Goal: Find specific page/section: Find specific page/section

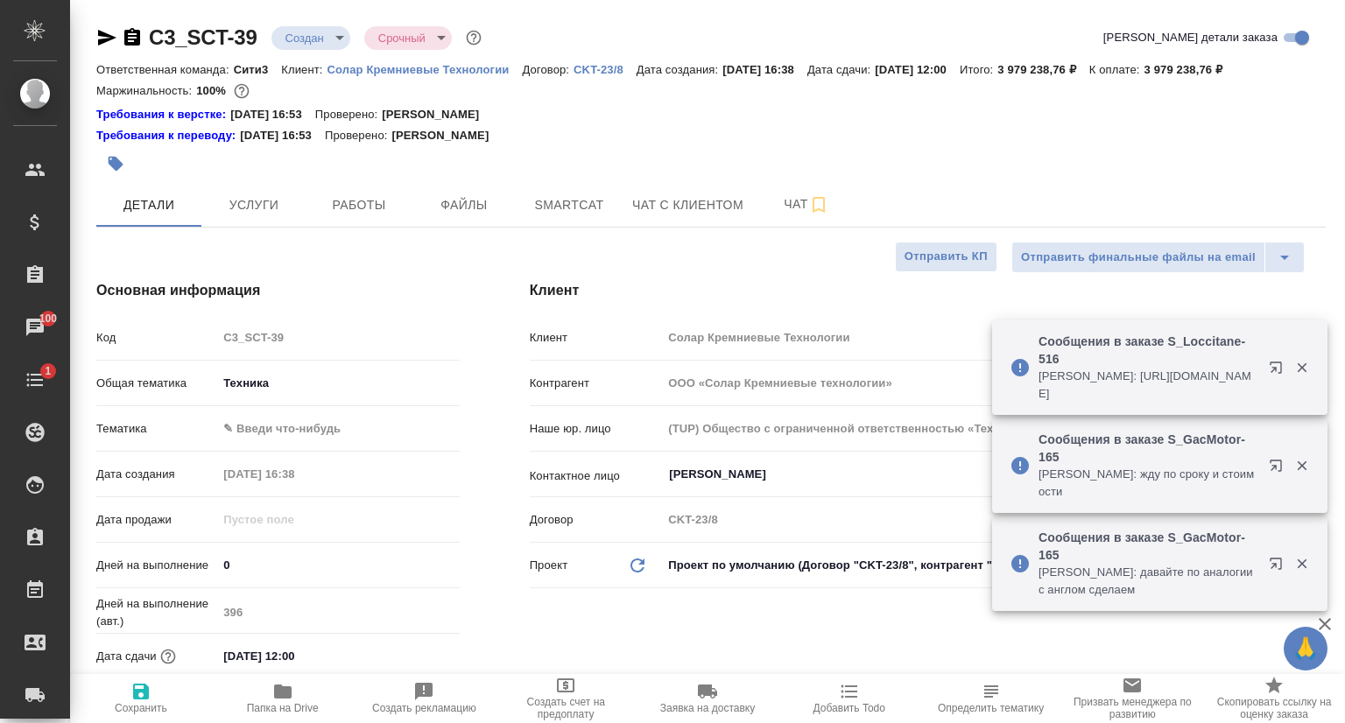
select select "RU"
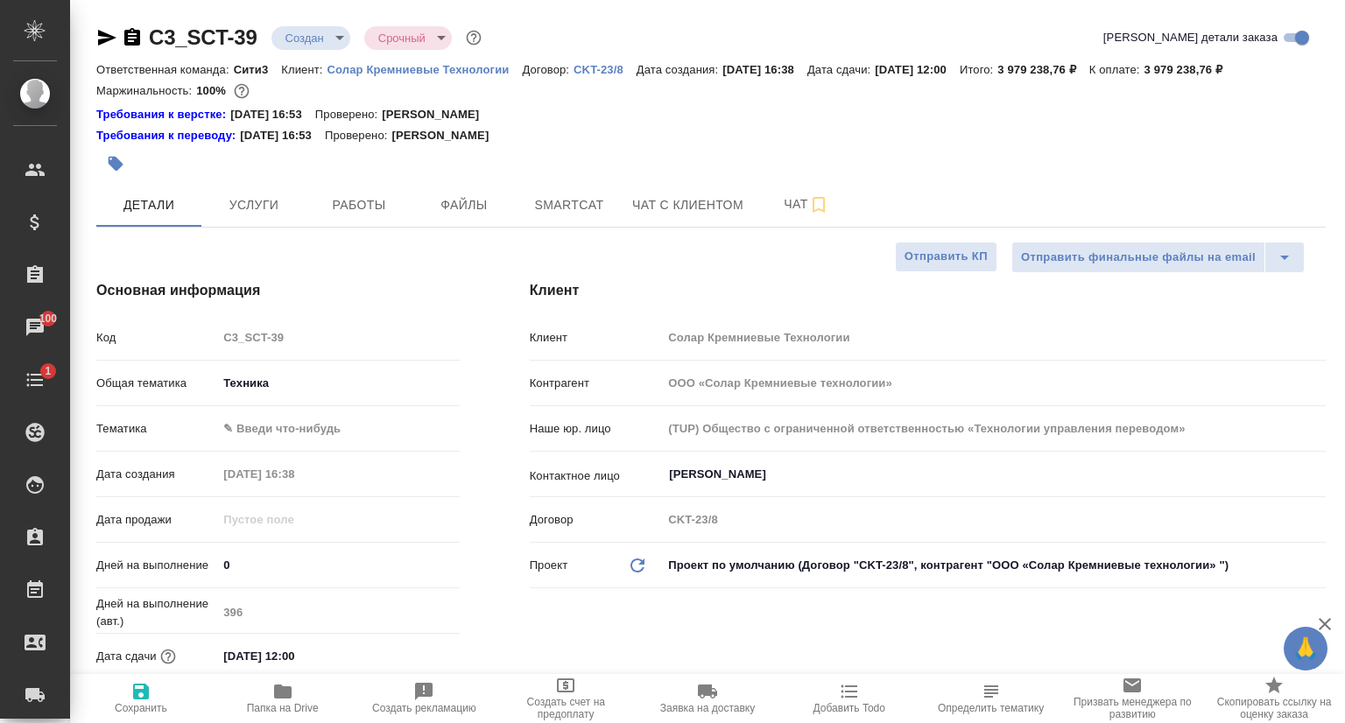
click at [454, 71] on p "Солар Кремниевые Технологии" at bounding box center [424, 69] width 195 height 13
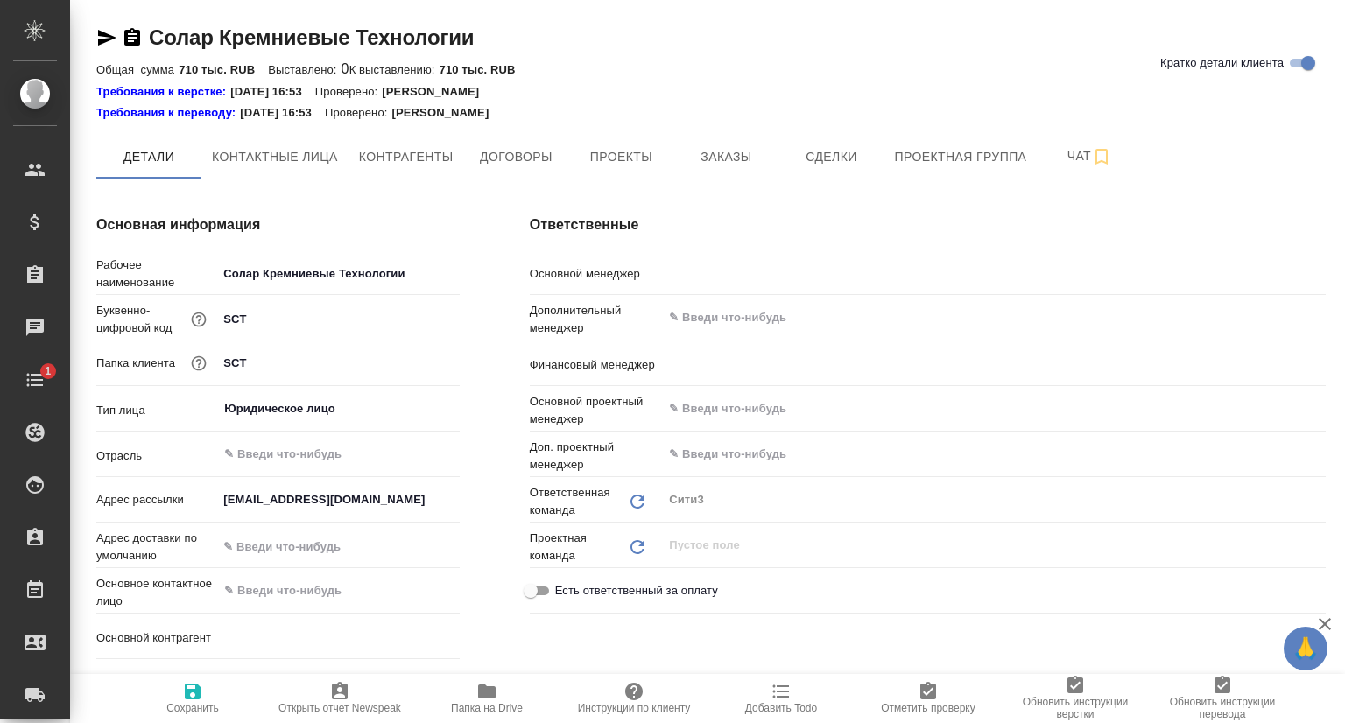
type textarea "x"
type input "[PERSON_NAME]"
type input "Левченко Юлия"
type textarea "x"
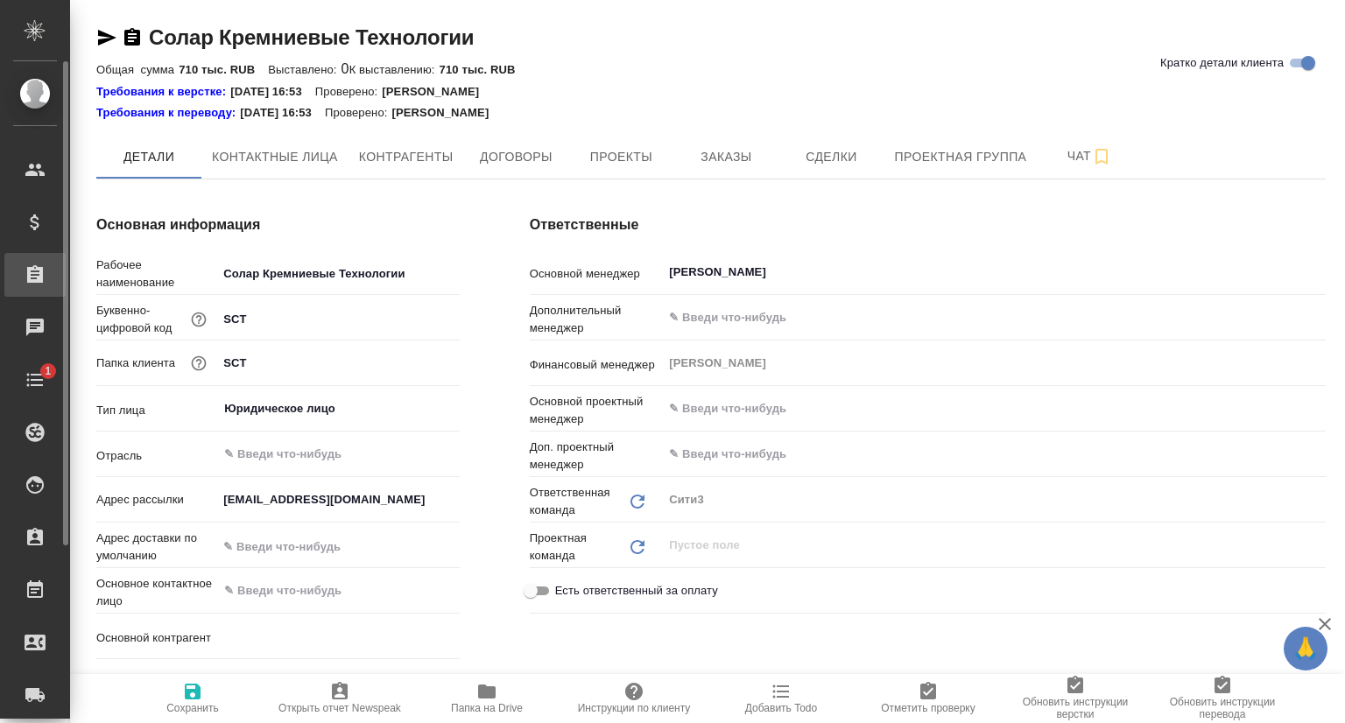
type textarea "x"
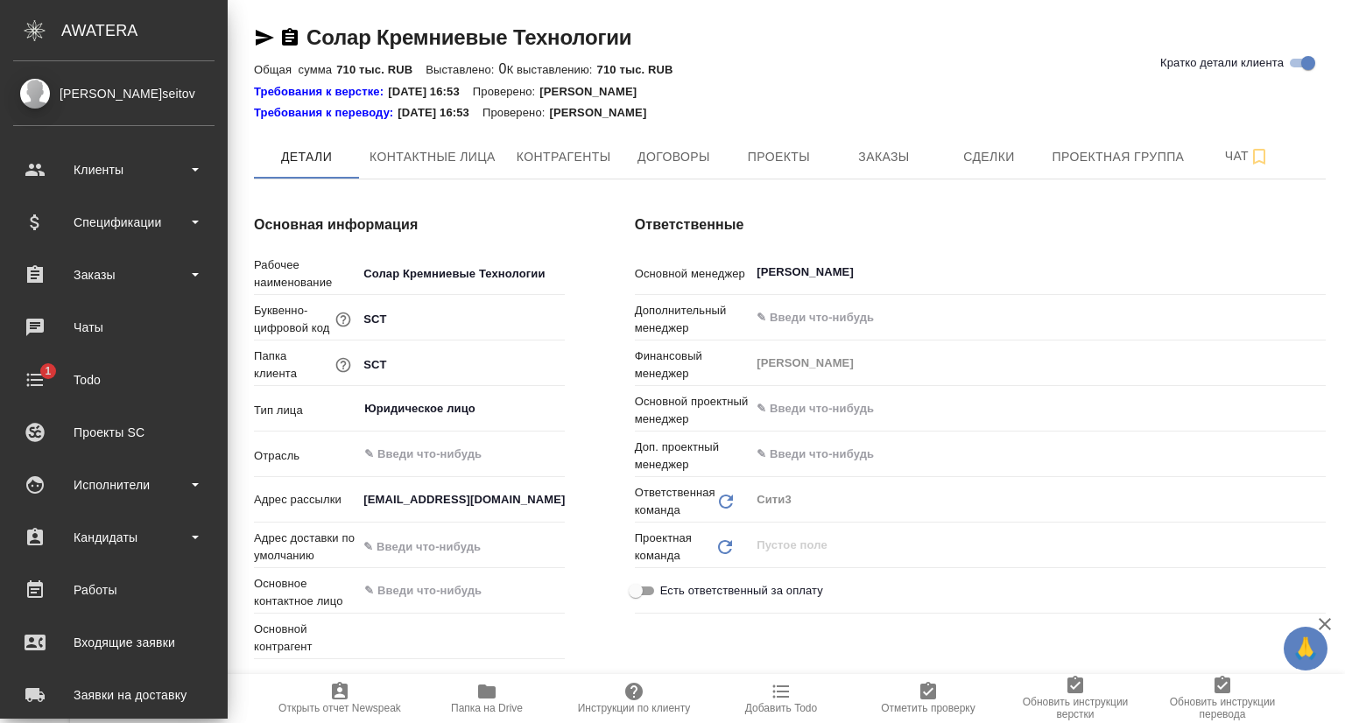
type textarea "x"
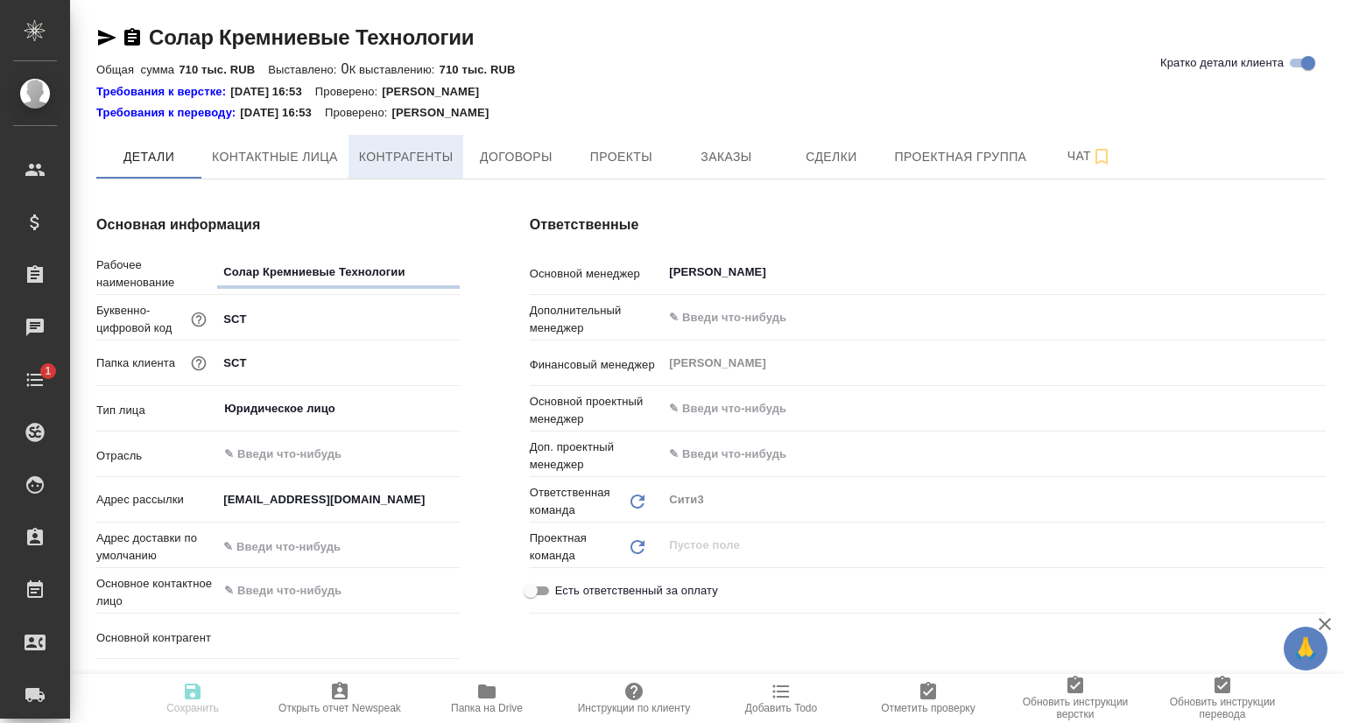
type textarea "x"
click at [217, 158] on span "Контактные лица" at bounding box center [275, 157] width 126 height 22
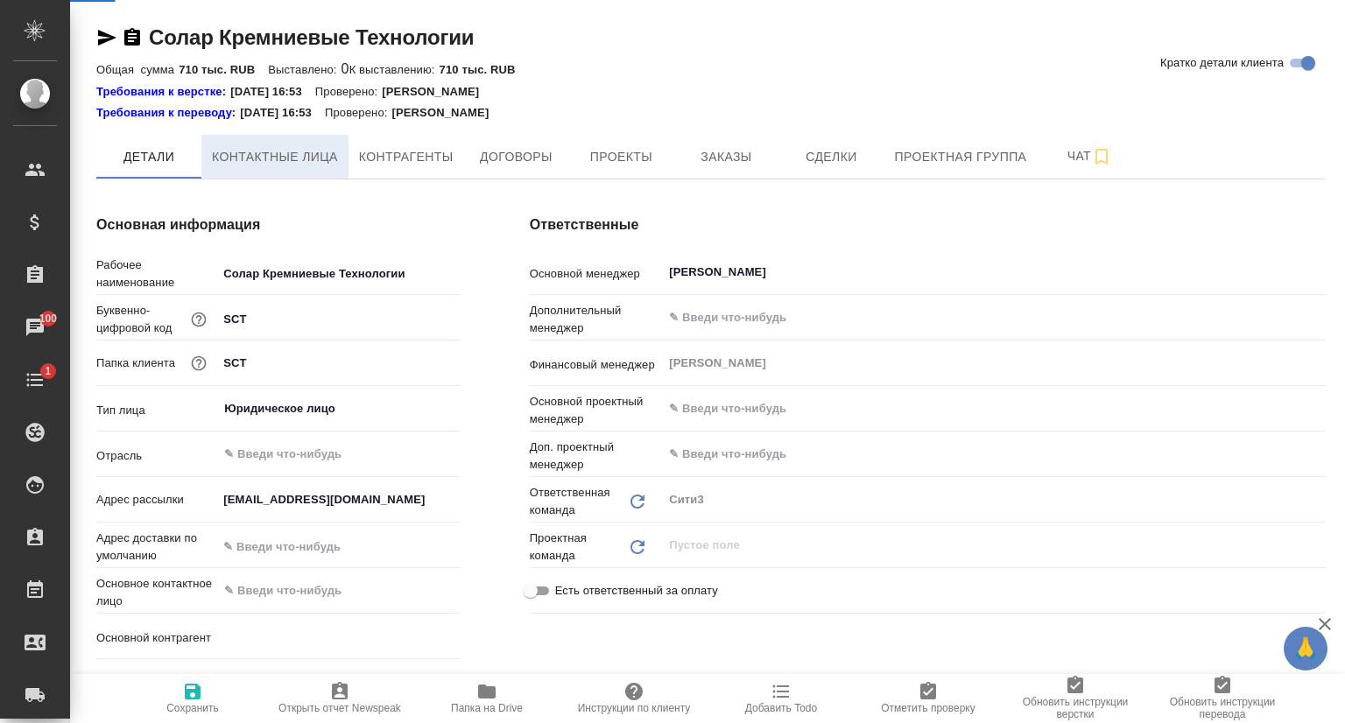
select select "RU"
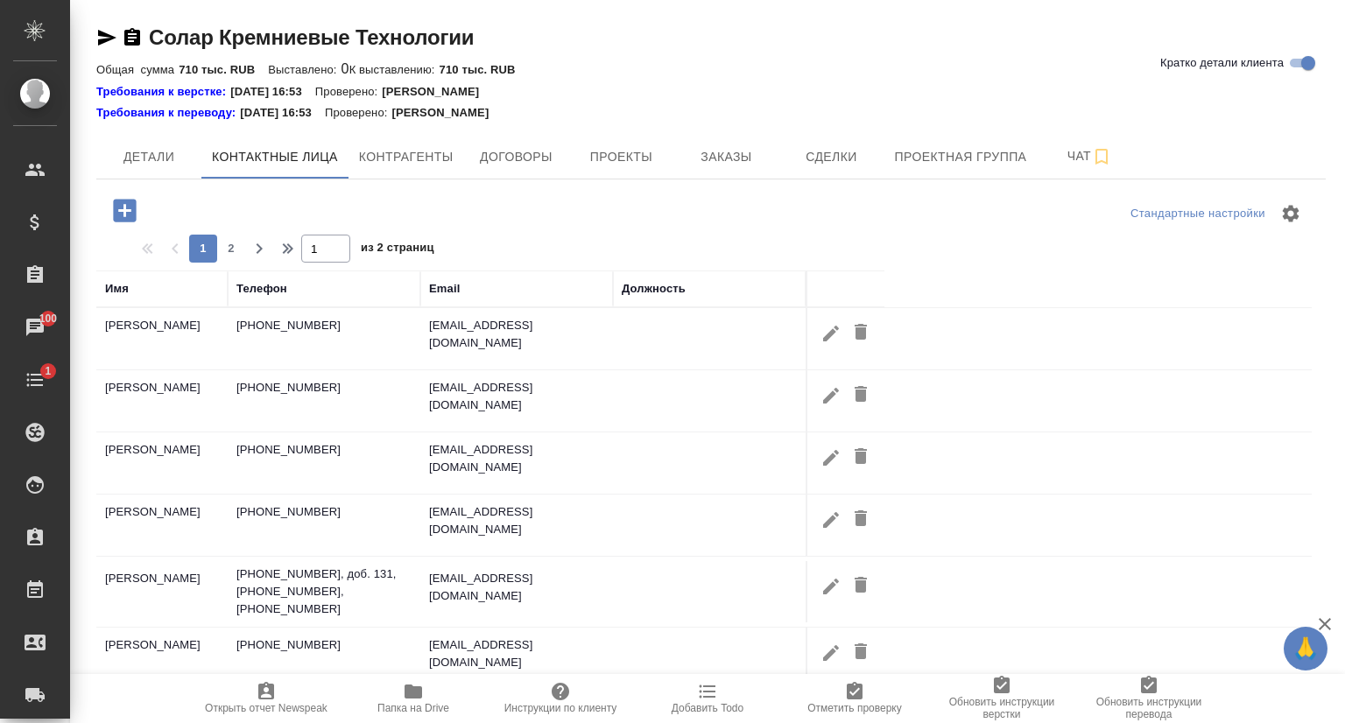
click at [1009, 44] on div "Солар Кремниевые Технологии Кратко детали клиента" at bounding box center [710, 38] width 1229 height 28
